Goal: Navigation & Orientation: Find specific page/section

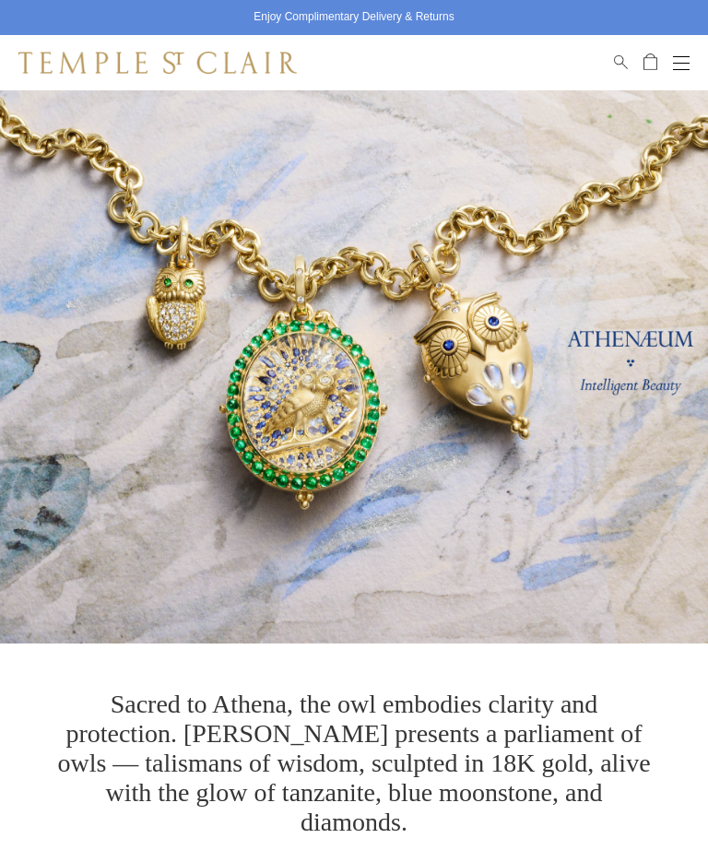
click at [677, 65] on button "Open navigation" at bounding box center [681, 63] width 17 height 22
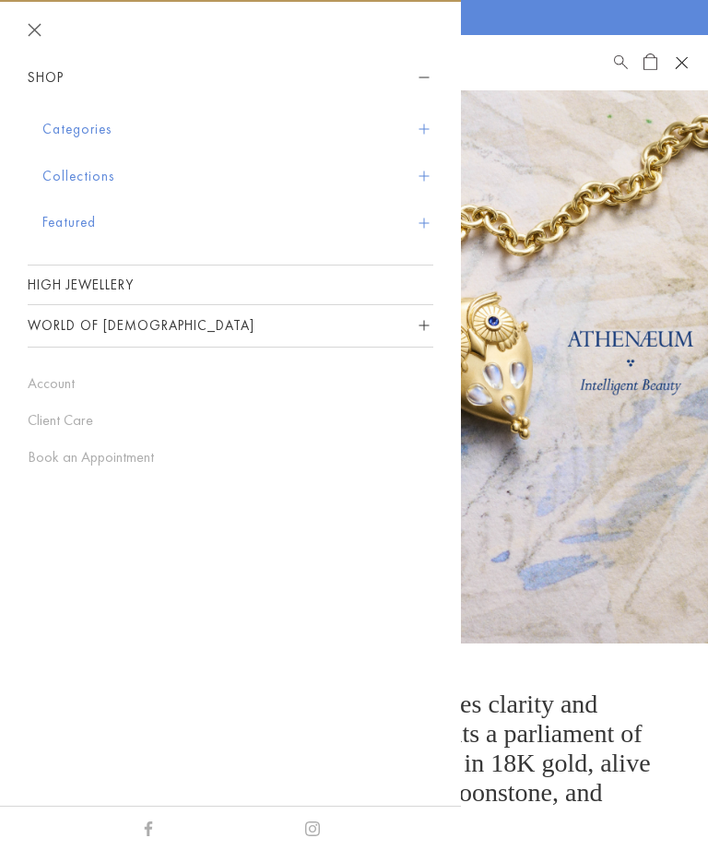
click at [682, 60] on button "Open navigation" at bounding box center [681, 63] width 28 height 28
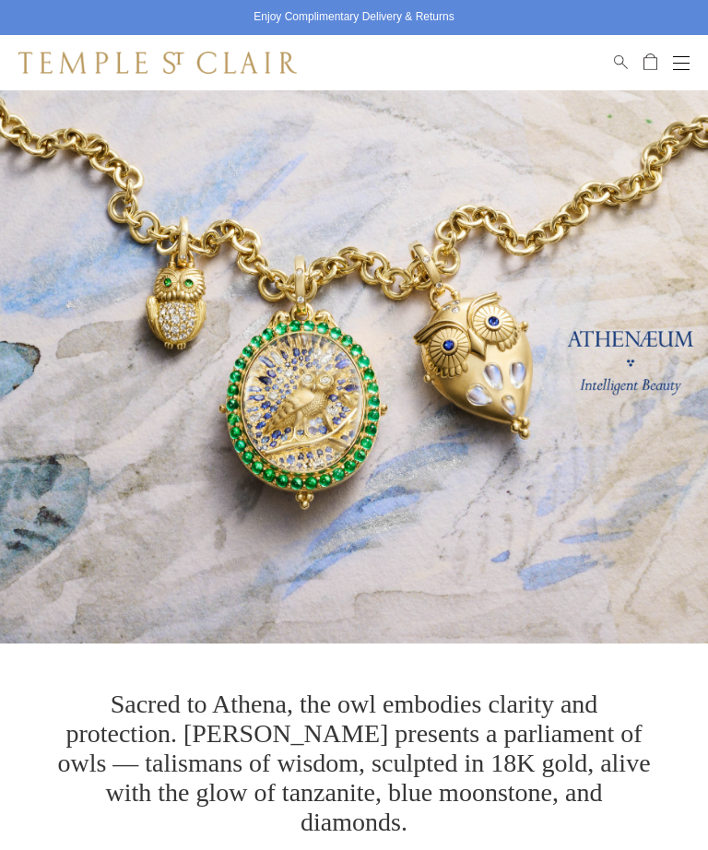
click at [0, 0] on div "POPUP Form" at bounding box center [0, 0] width 0 height 0
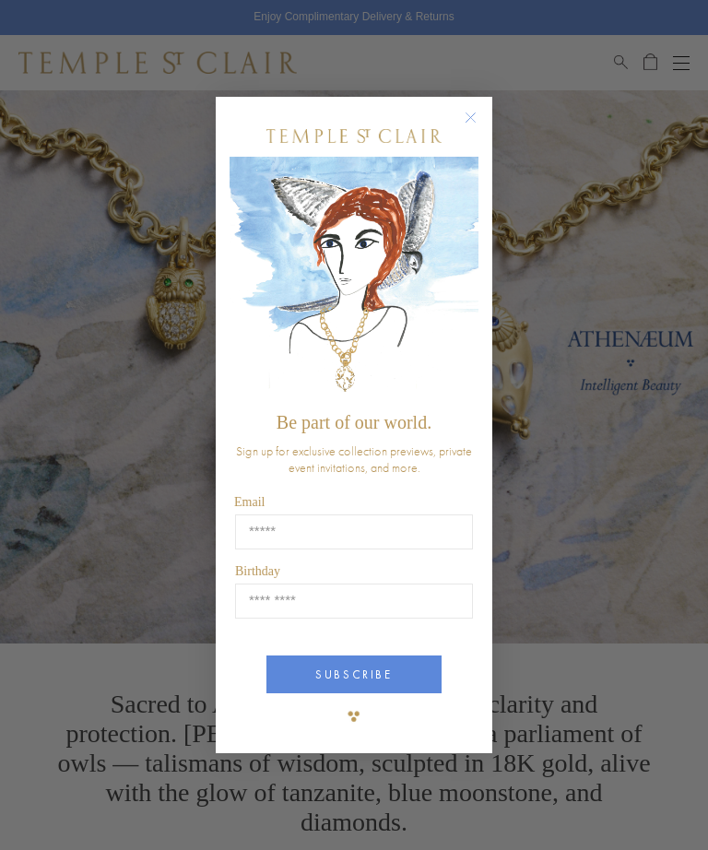
click at [471, 111] on circle "Close dialog" at bounding box center [471, 118] width 22 height 22
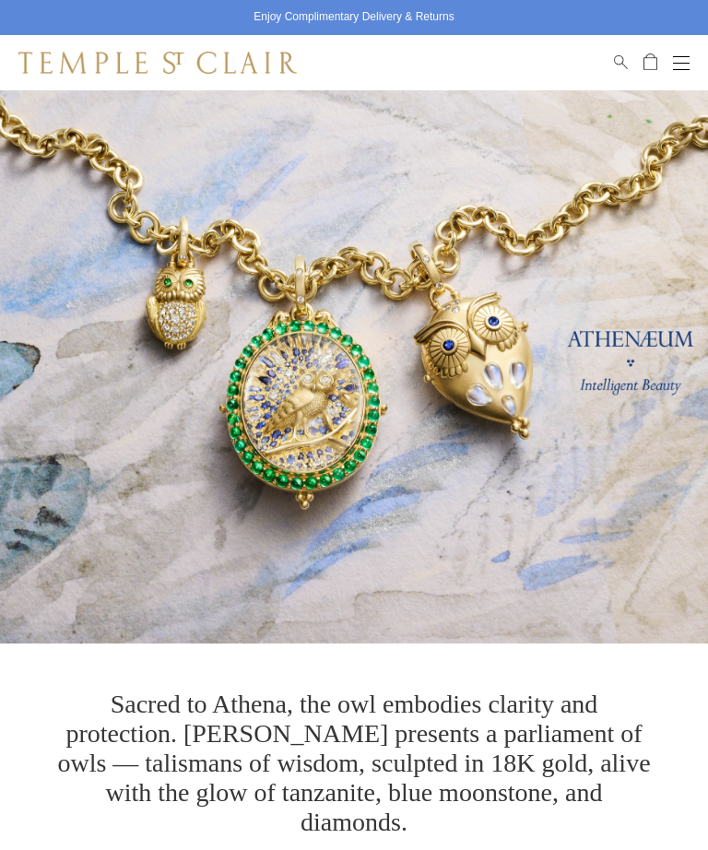
click at [470, 119] on div "Close dialog Be part of our world. Sign up for exclusive collection previews, p…" at bounding box center [353, 424] width 313 height 693
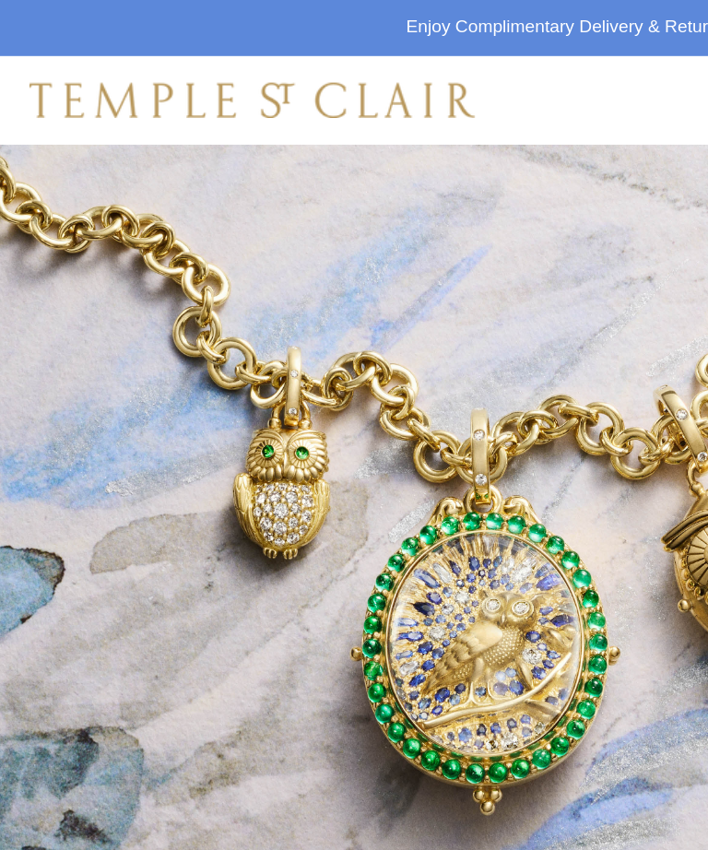
click at [426, 35] on div "Shop Shop Categories Amulets Pendants & Charms Lockets Chains & Leather Cords E…" at bounding box center [354, 62] width 708 height 55
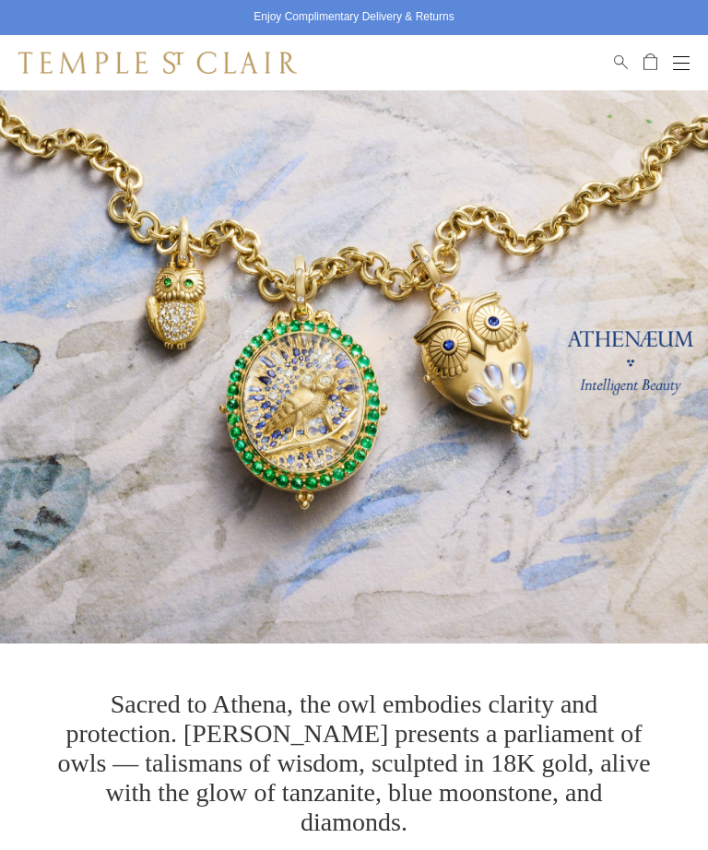
click at [687, 51] on div "Shop Shop Categories Amulets Pendants & Charms Lockets Chains & Leather Cords E…" at bounding box center [354, 62] width 708 height 55
click at [685, 63] on div "Open navigation" at bounding box center [681, 63] width 17 height 1
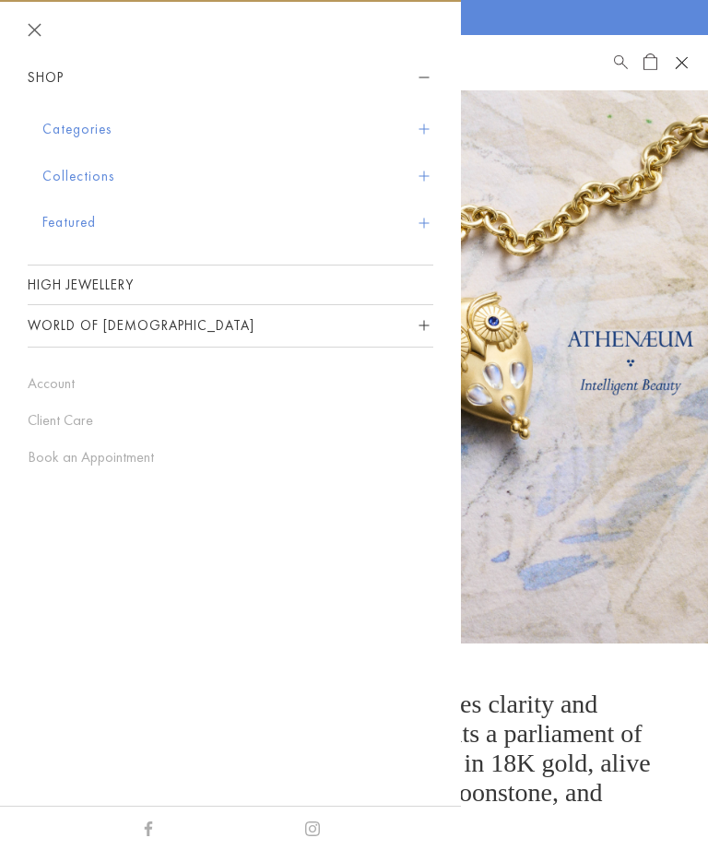
click at [420, 172] on span "Sidebar navigation" at bounding box center [423, 175] width 10 height 10
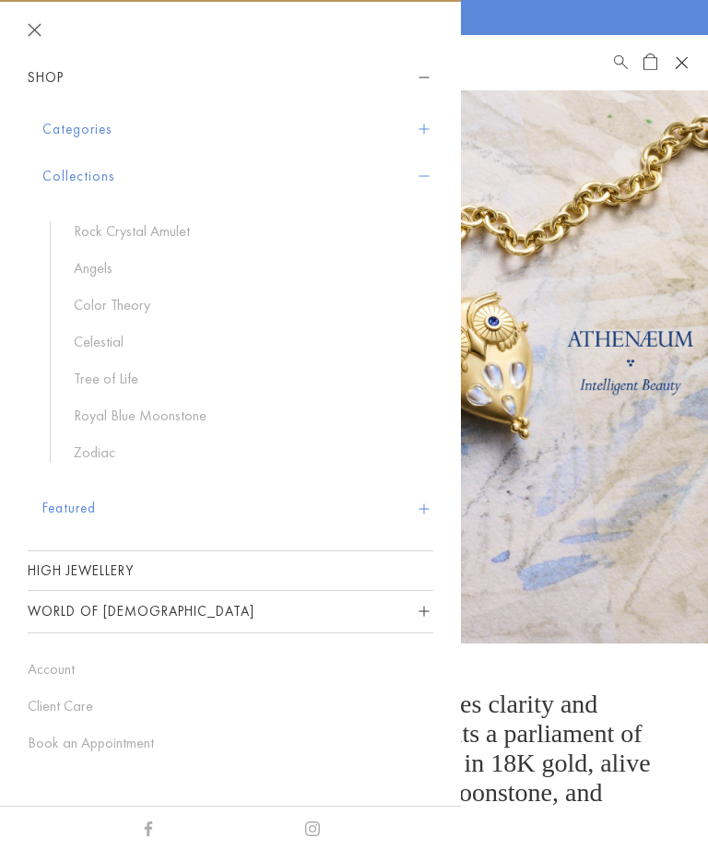
click at [114, 307] on link "Color Theory" at bounding box center [244, 305] width 341 height 20
